Goal: Transaction & Acquisition: Purchase product/service

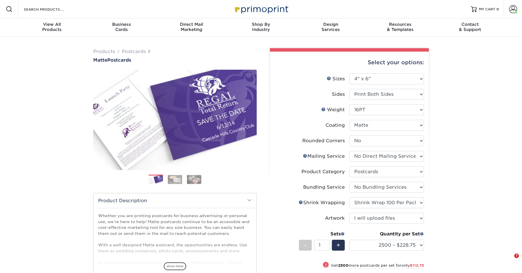
select select "4.00x6.00"
select select "0"
select select "3e5e9bdd-d78a-4c28-a41d-fe1407925ca6"
select select "9b7272e0-d6c8-4c3c-8e97-d3a1bcdab858"
select select "58689abb-25c0-461c-a4c3-a80b627d6649"
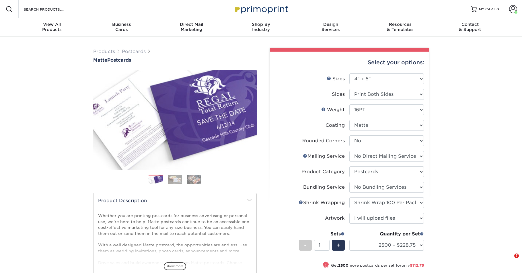
select select "adc17b74-f534-473a-9ef4-338c46c4d266"
select select "upload"
select select "2500 – $228.75"
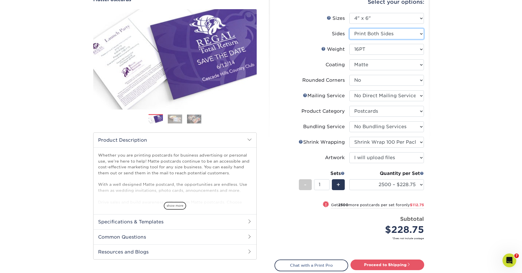
select select "32d3c223-f82c-492b-b915-ba065a00862f"
select select "-1"
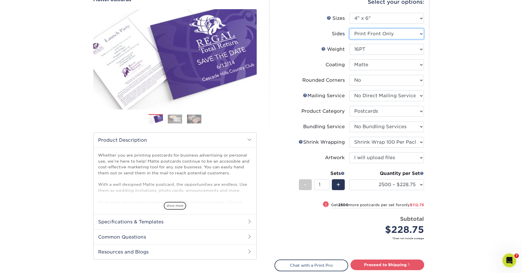
select select "-1"
select select
select select "-1"
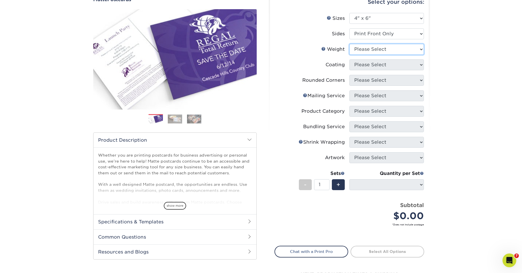
select select "16PT"
select select
select select "121bb7b5-3b4d-429f-bd8d-bbf80e953313"
select select
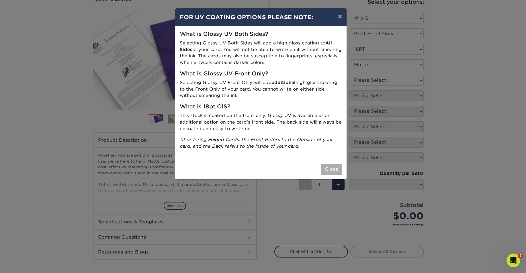
click at [328, 166] on button "Close" at bounding box center [331, 169] width 21 height 11
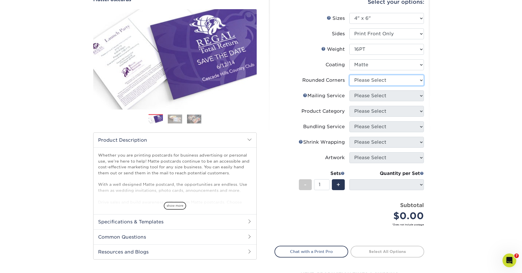
select select "0"
select select "-1"
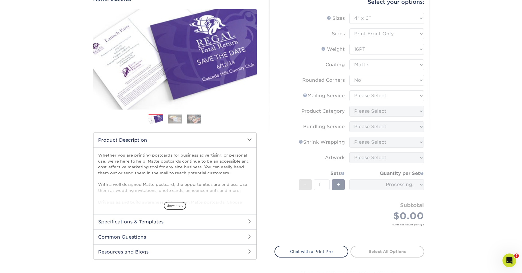
click at [365, 96] on form "Sizes Help Sizes Please Select 1.5" x 7" 2" x 4" 2" x 6" 2" x 7" 2" x 8" 2.12" …" at bounding box center [349, 126] width 150 height 226
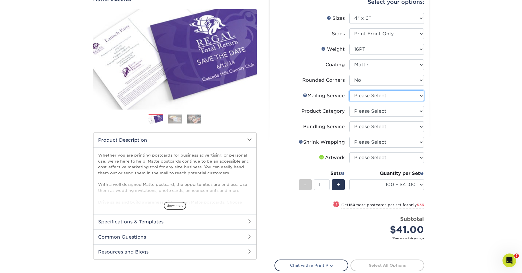
select select "3e5e9bdd-d78a-4c28-a41d-fe1407925ca6"
select select "9b7272e0-d6c8-4c3c-8e97-d3a1bcdab858"
select select "58689abb-25c0-461c-a4c3-a80b627d6649"
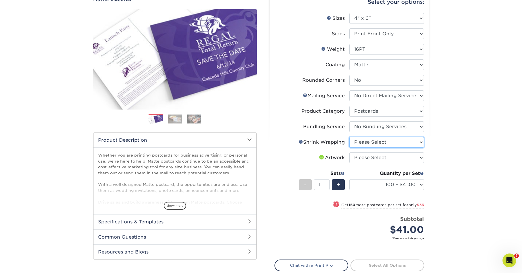
select select "adc17b74-f534-473a-9ef4-338c46c4d266"
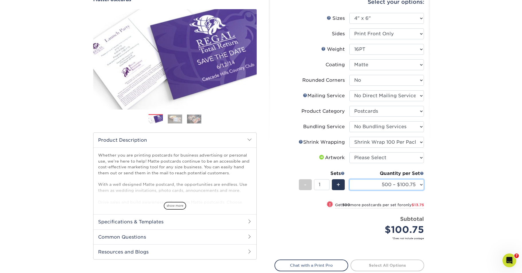
select select "2500 – $228.75"
select select "c8749376-e7da-41d0-b3dc-647faf84d907"
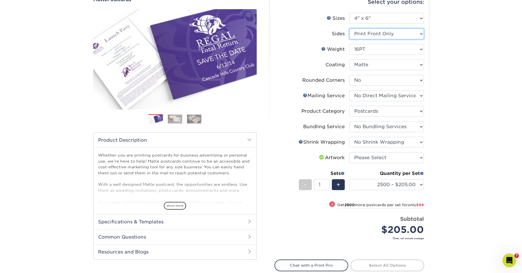
select select "13abbda7-1d64-4f25-8bb2-c179b224825d"
select select "-1"
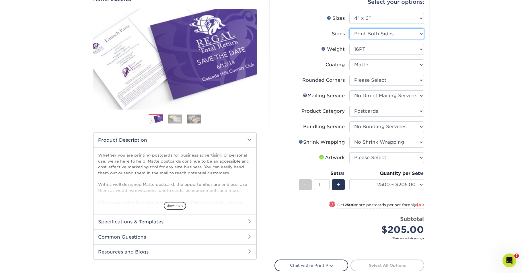
select select "-1"
select select
select select "-1"
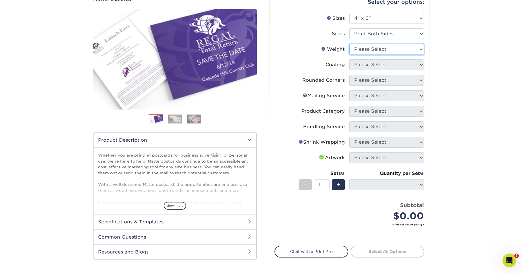
select select "16PT"
select select
select select "121bb7b5-3b4d-429f-bd8d-bbf80e953313"
select select
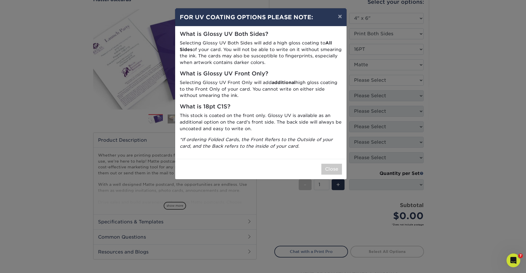
click at [336, 164] on button "Close" at bounding box center [331, 169] width 21 height 11
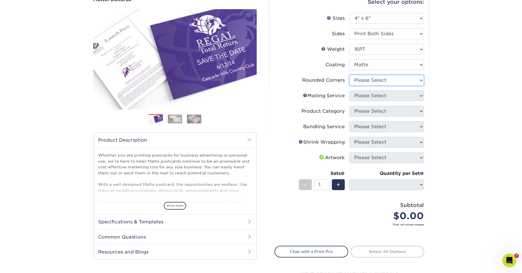
select select "0"
select select "-1"
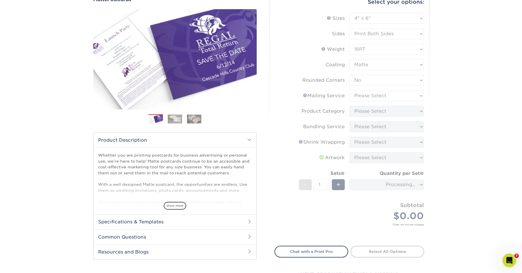
click at [370, 96] on form "Sizes Help Sizes Please Select 1.5" x 7" 2" x 4" 2" x 6" 2" x 7" 2" x 8" 2.12" …" at bounding box center [349, 126] width 150 height 226
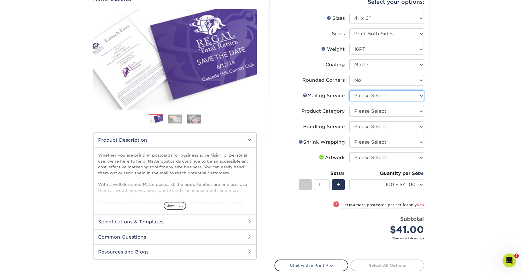
select select "3e5e9bdd-d78a-4c28-a41d-fe1407925ca6"
select select "9b7272e0-d6c8-4c3c-8e97-d3a1bcdab858"
select select "58689abb-25c0-461c-a4c3-a80b627d6649"
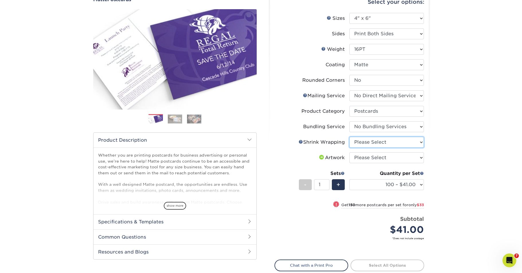
select select "c8749376-e7da-41d0-b3dc-647faf84d907"
select select "upload"
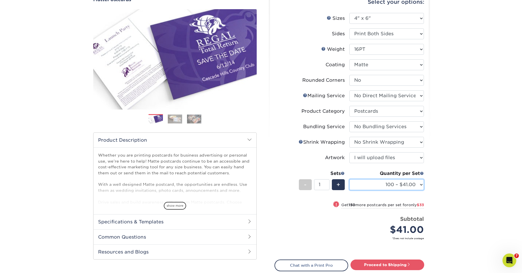
select select "2500 – $205.00"
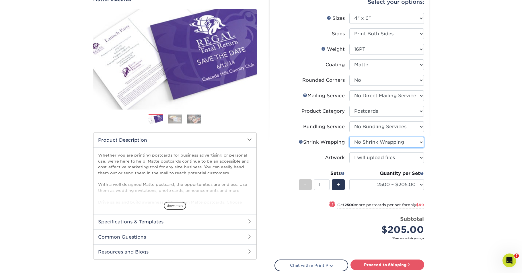
select select "adc17b74-f534-473a-9ef4-338c46c4d266"
click at [372, 265] on link "Proceed to Shipping" at bounding box center [387, 265] width 74 height 10
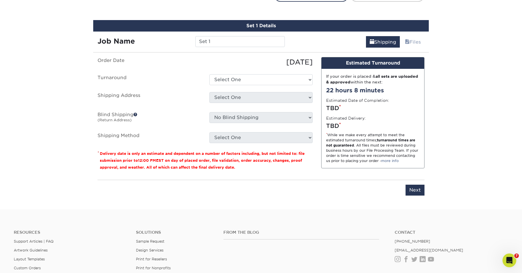
scroll to position [335, 0]
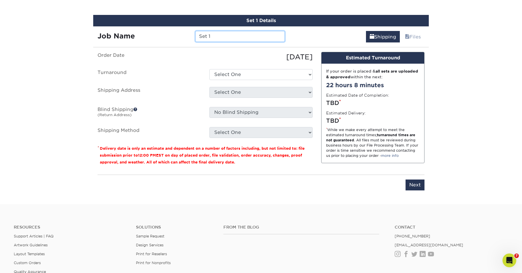
click at [217, 32] on input "Set 1" at bounding box center [239, 36] width 89 height 11
type input "1"
type input "2"
type input "2026 YWC"
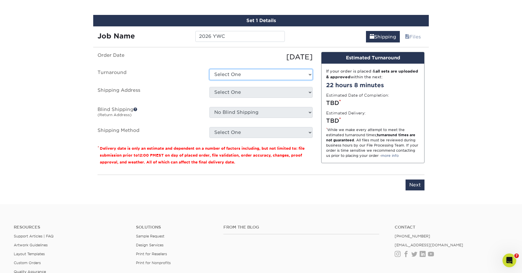
select select "9474c771-bbd1-48bd-8de1-c07b754f54ac"
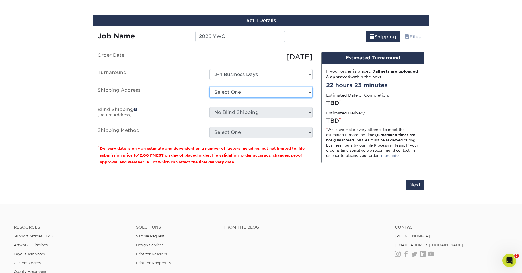
select select "41460"
